Goal: Information Seeking & Learning: Learn about a topic

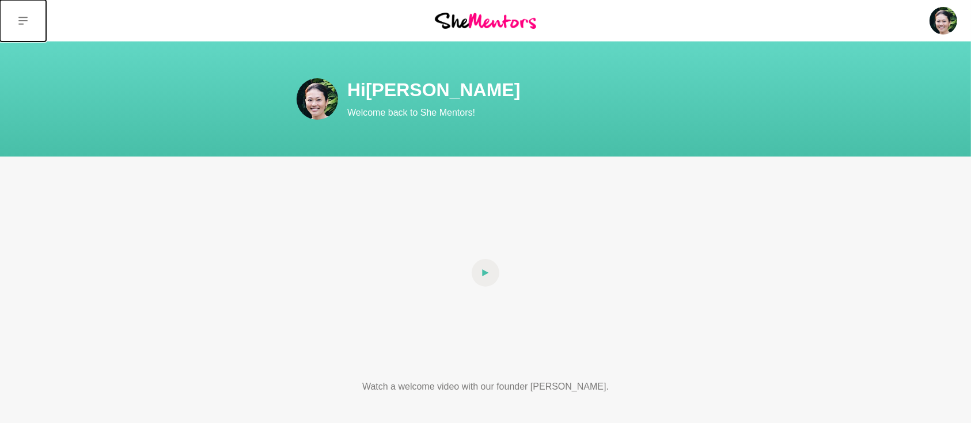
click at [20, 22] on icon at bounding box center [22, 20] width 9 height 9
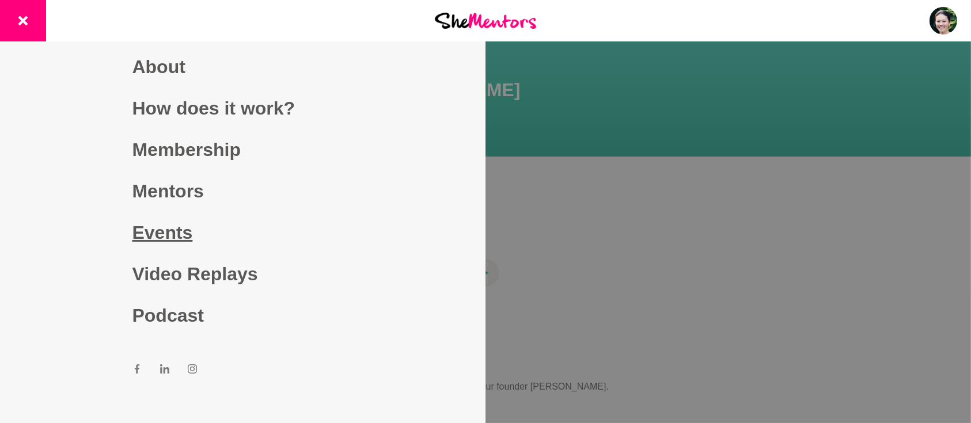
click at [154, 230] on link "Events" at bounding box center [242, 232] width 221 height 41
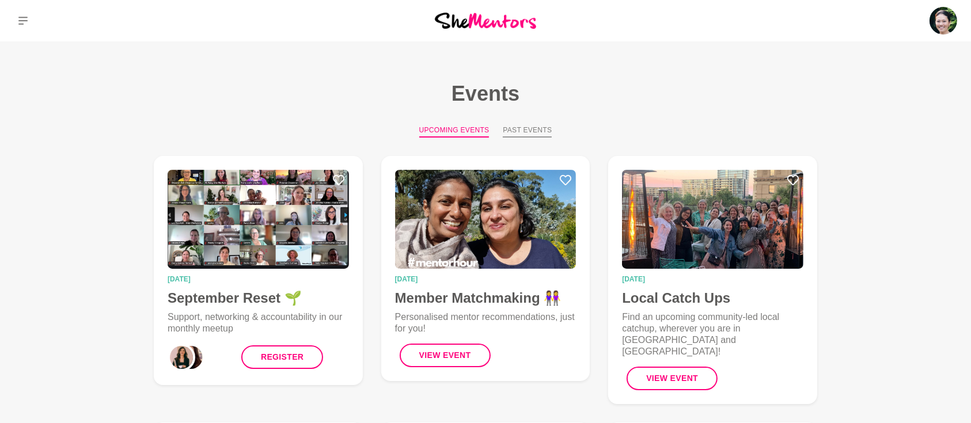
click at [516, 131] on button "Past Events" at bounding box center [527, 131] width 49 height 13
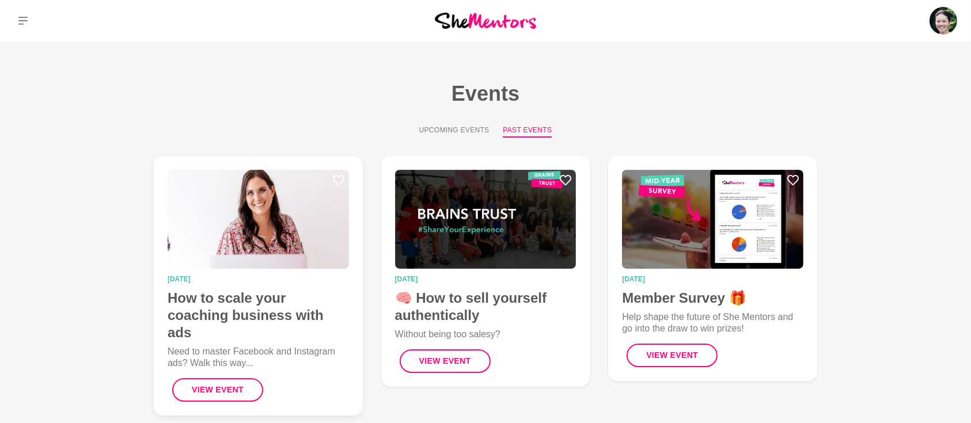
click at [267, 297] on h4 "How to scale your coaching business with ads" at bounding box center [258, 316] width 181 height 52
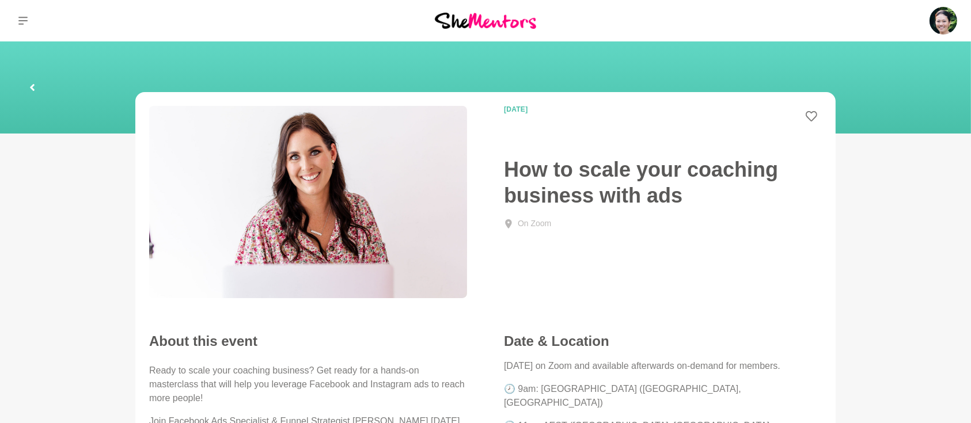
click at [548, 173] on h1 "How to scale your coaching business with ads" at bounding box center [663, 183] width 318 height 52
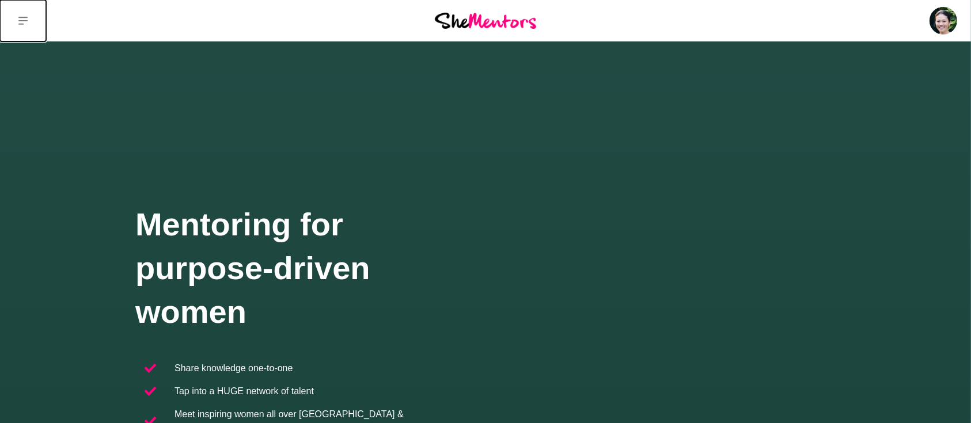
click at [26, 18] on icon at bounding box center [22, 20] width 9 height 9
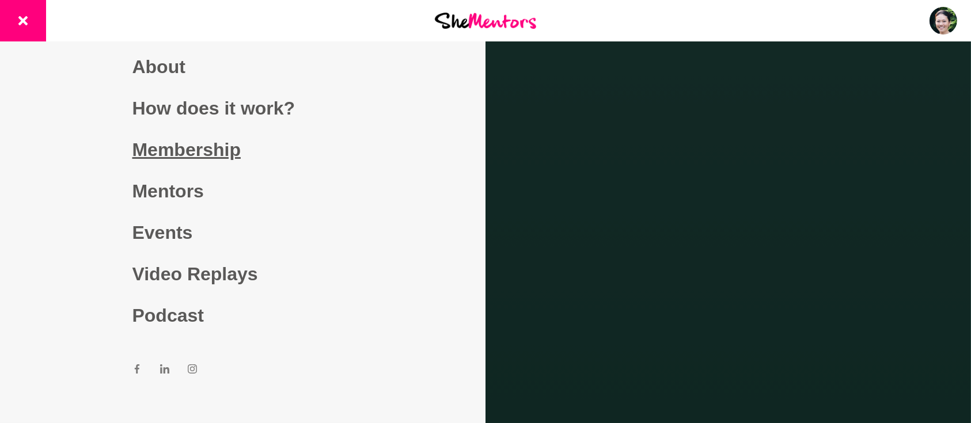
click at [189, 150] on link "Membership" at bounding box center [242, 149] width 221 height 41
